Goal: Check status

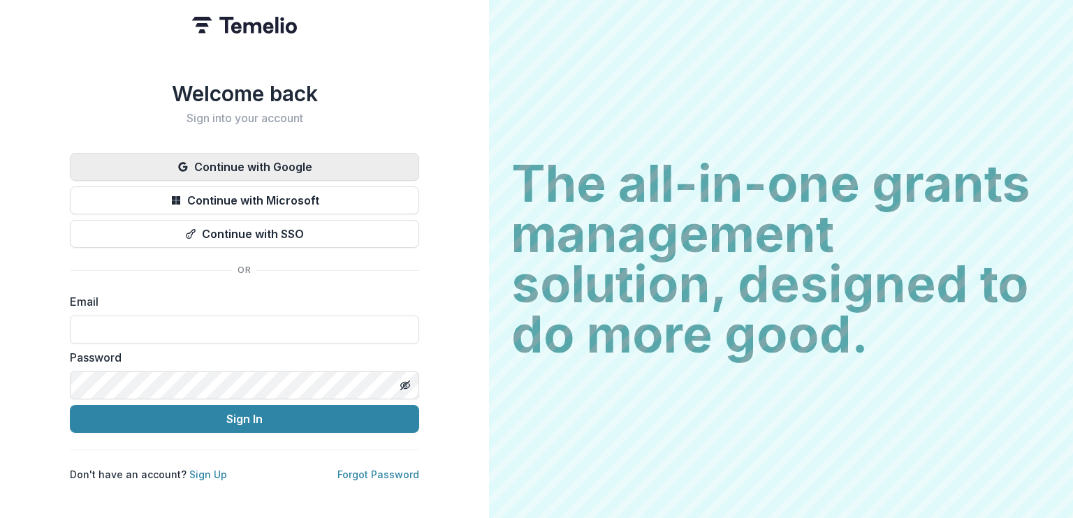
drag, startPoint x: 0, startPoint y: 0, endPoint x: 252, endPoint y: 159, distance: 297.3
click at [252, 159] on button "Continue with Google" at bounding box center [244, 167] width 349 height 28
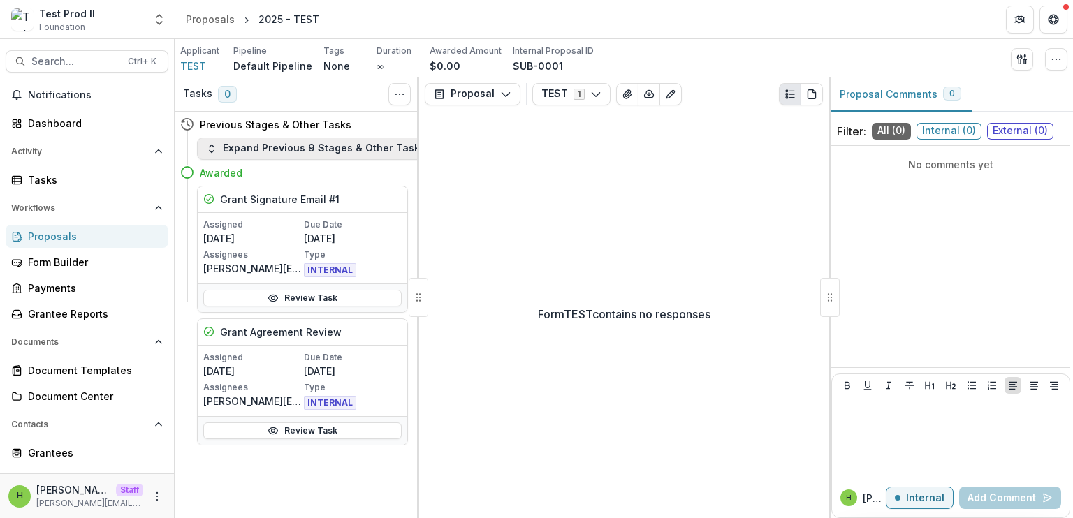
click at [207, 143] on icon "button" at bounding box center [211, 148] width 11 height 11
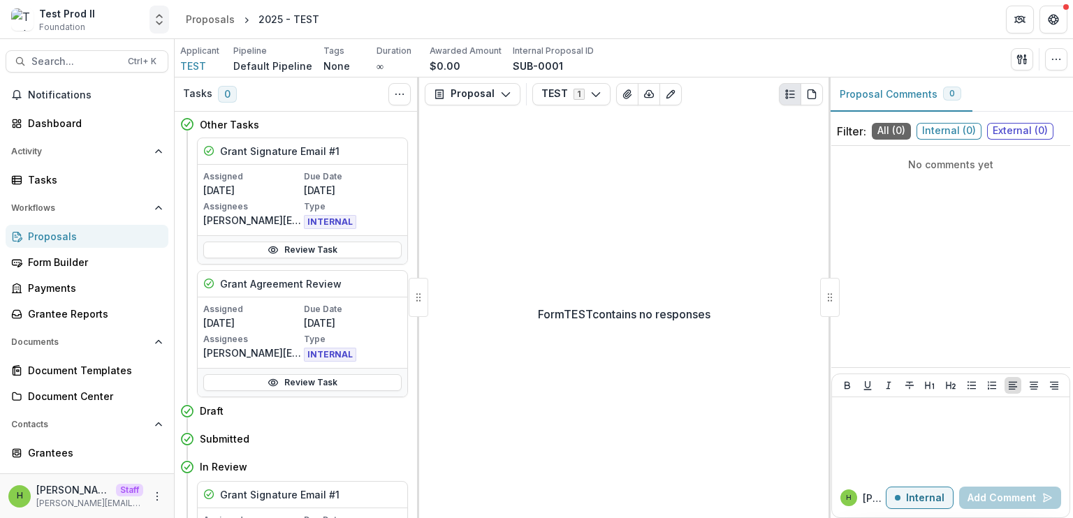
click at [161, 11] on button "Open entity switcher" at bounding box center [160, 20] width 20 height 28
